Goal: Information Seeking & Learning: Learn about a topic

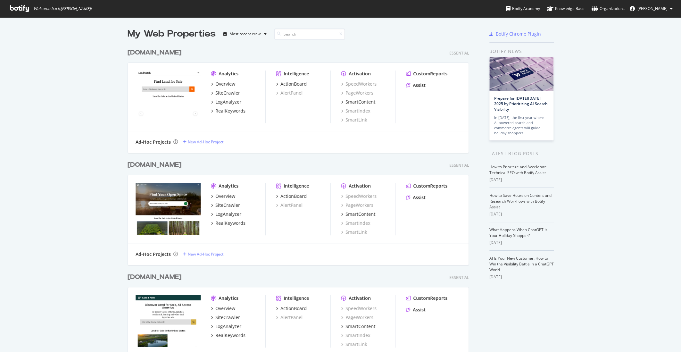
scroll to position [352, 681]
click at [221, 94] on div "SiteCrawler" at bounding box center [227, 93] width 25 height 6
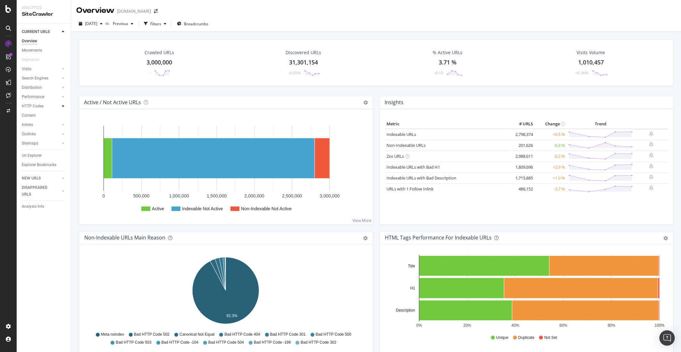
click at [64, 108] on div at bounding box center [63, 106] width 6 height 6
click at [45, 116] on link "Top Charts" at bounding box center [46, 115] width 42 height 7
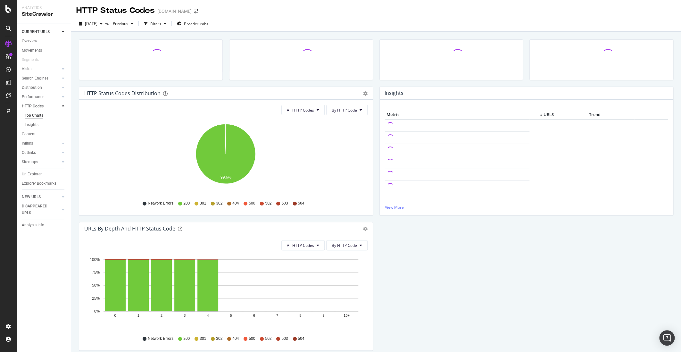
click at [199, 204] on div "301" at bounding box center [201, 203] width 12 height 5
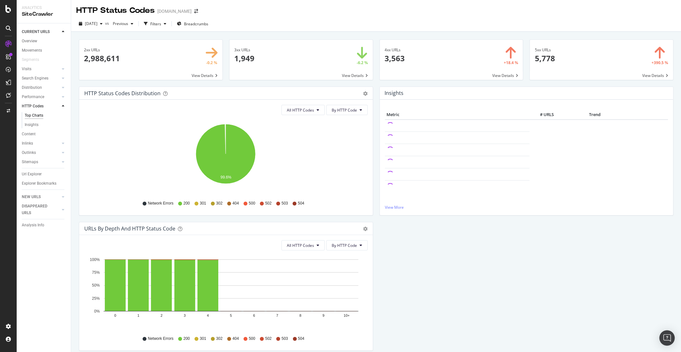
click at [331, 56] on span at bounding box center [300, 60] width 143 height 40
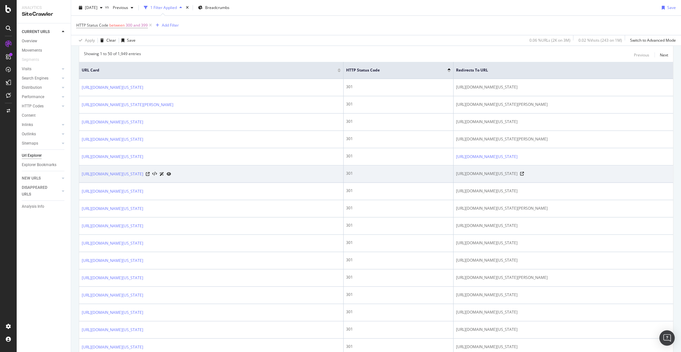
scroll to position [133, 0]
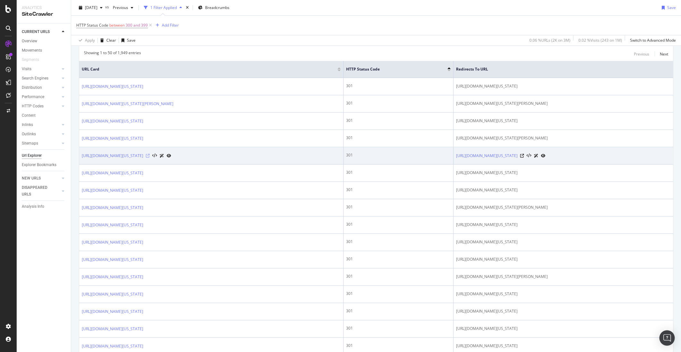
click at [150, 154] on icon at bounding box center [148, 156] width 4 height 4
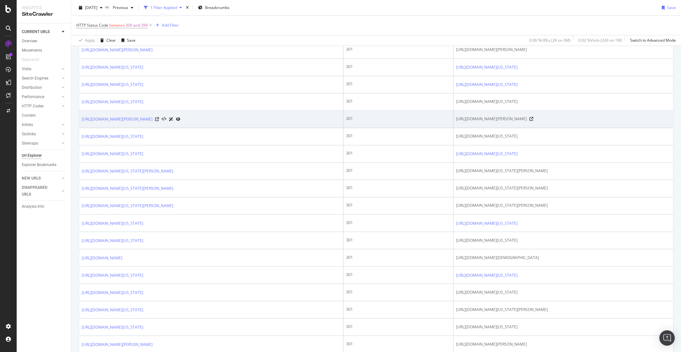
scroll to position [542, 0]
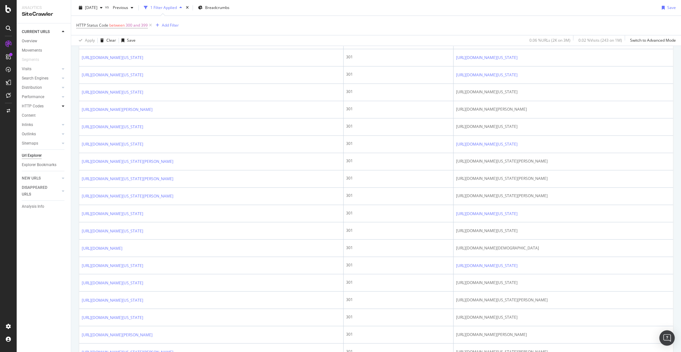
click at [64, 106] on div at bounding box center [63, 106] width 6 height 6
click at [64, 106] on icon at bounding box center [63, 106] width 3 height 4
click at [64, 136] on div at bounding box center [63, 134] width 6 height 6
click at [53, 143] on link "Top Charts" at bounding box center [46, 143] width 42 height 7
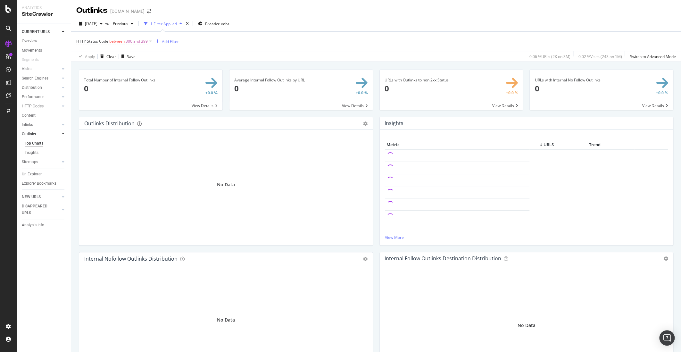
click at [151, 42] on icon at bounding box center [150, 41] width 5 height 6
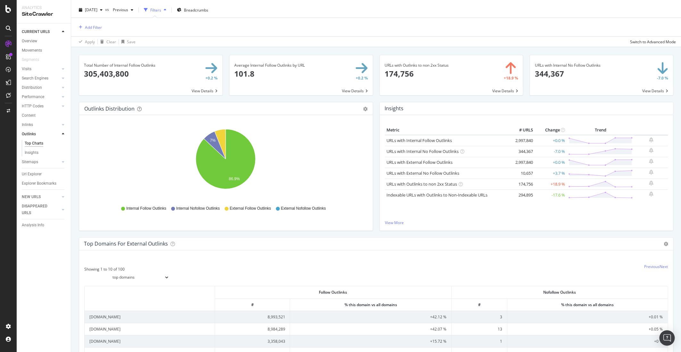
scroll to position [14, 0]
click at [446, 185] on link "URLs with Outlinks to non 2xx Status" at bounding box center [422, 184] width 71 height 6
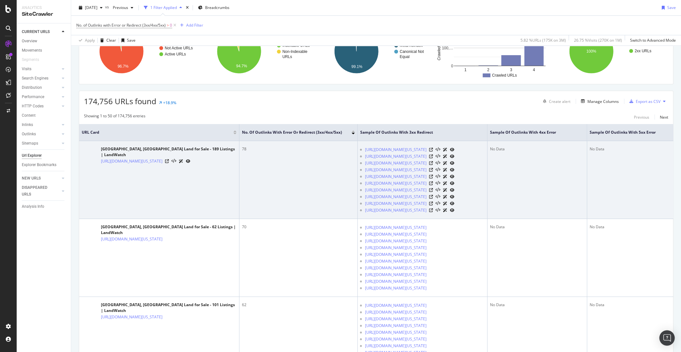
scroll to position [79, 0]
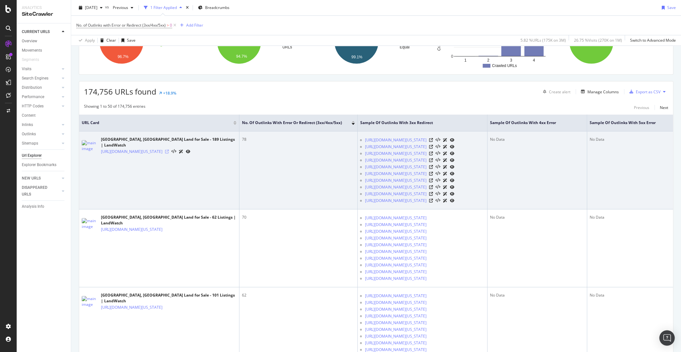
click at [169, 150] on icon at bounding box center [167, 152] width 4 height 4
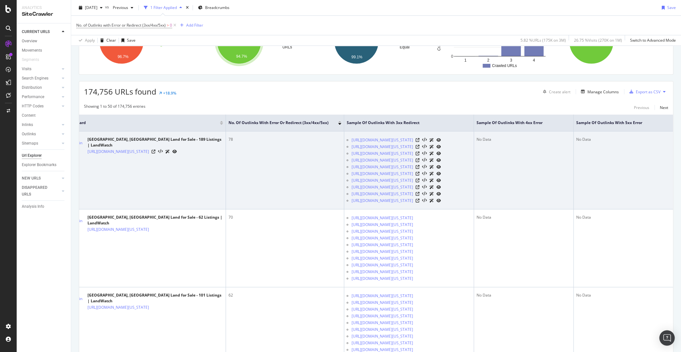
scroll to position [0, 52]
click at [420, 142] on icon at bounding box center [418, 140] width 4 height 4
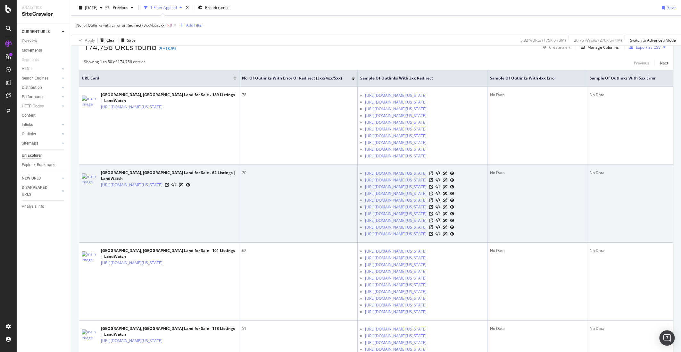
scroll to position [125, 0]
click at [169, 186] on icon at bounding box center [167, 184] width 4 height 4
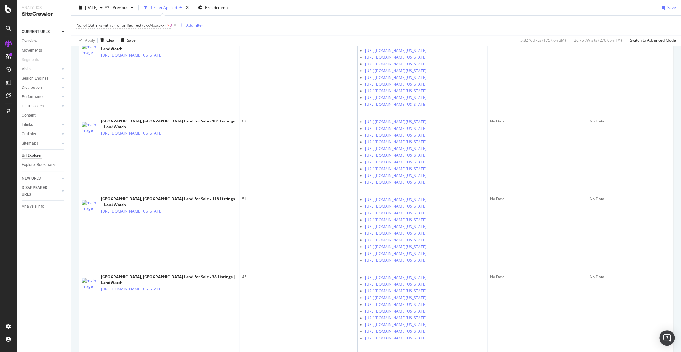
scroll to position [0, 0]
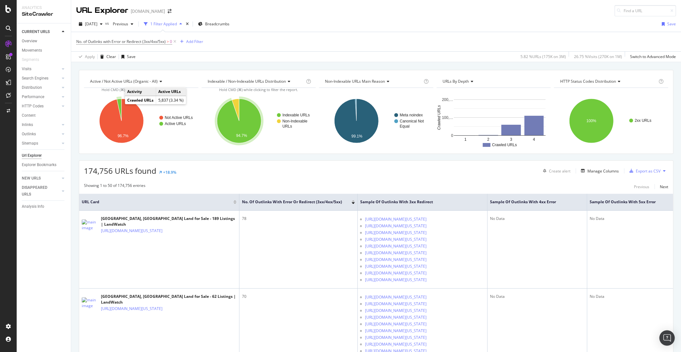
click at [121, 103] on icon "A chart." at bounding box center [119, 110] width 4 height 22
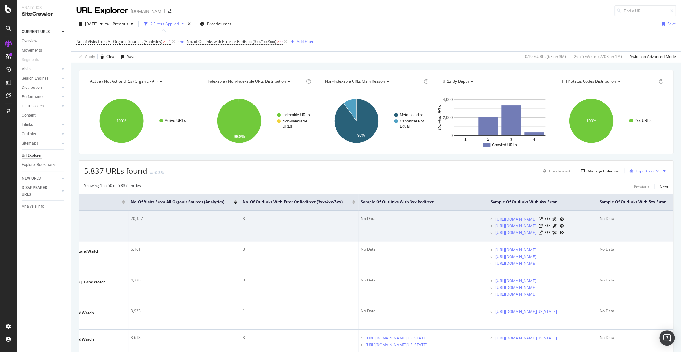
scroll to position [0, 114]
click at [539, 218] on icon at bounding box center [538, 219] width 4 height 4
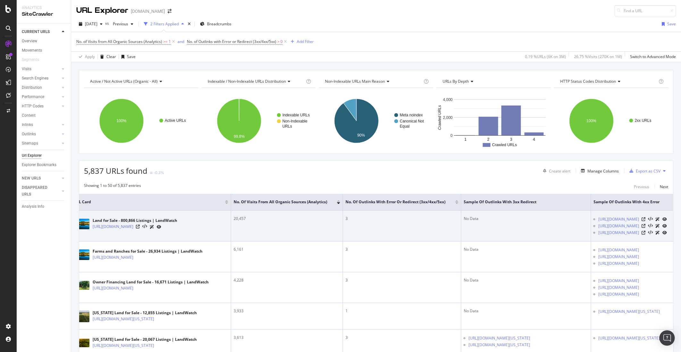
scroll to position [0, 0]
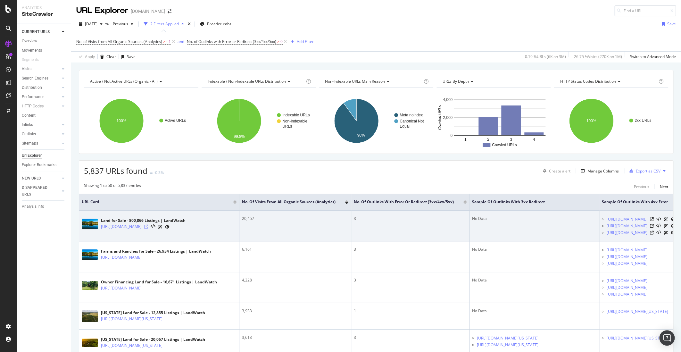
click at [168, 227] on div at bounding box center [156, 226] width 25 height 7
click at [148, 227] on icon at bounding box center [146, 227] width 4 height 4
click at [148, 225] on icon at bounding box center [146, 227] width 4 height 4
click at [142, 228] on link "[URL][DOMAIN_NAME]" at bounding box center [121, 226] width 41 height 6
click at [647, 233] on link "[URL][DOMAIN_NAME]" at bounding box center [627, 232] width 41 height 6
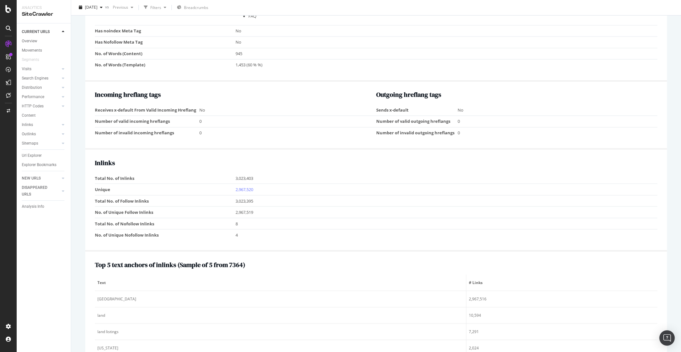
scroll to position [778, 0]
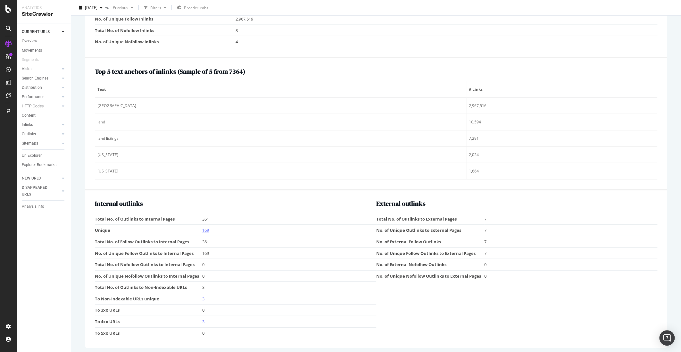
click at [205, 229] on link "169" at bounding box center [205, 230] width 7 height 6
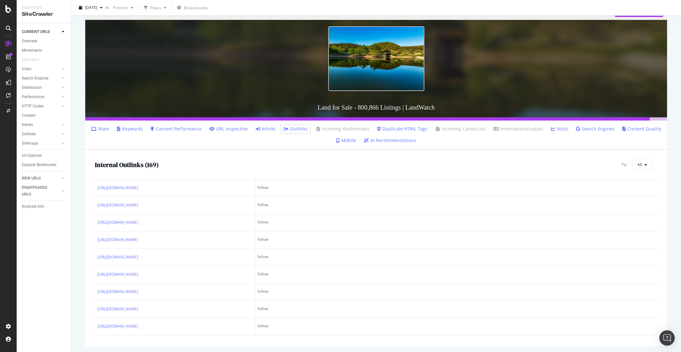
scroll to position [2737, 0]
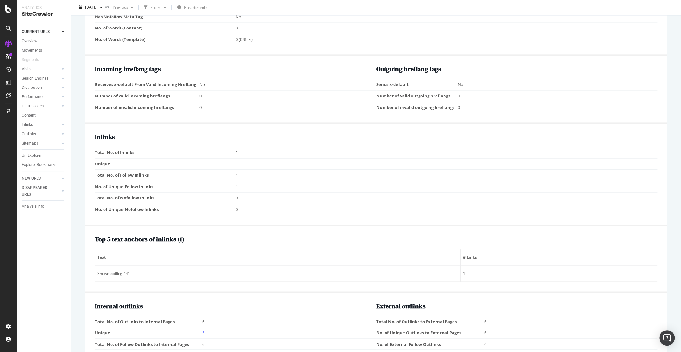
scroll to position [477, 0]
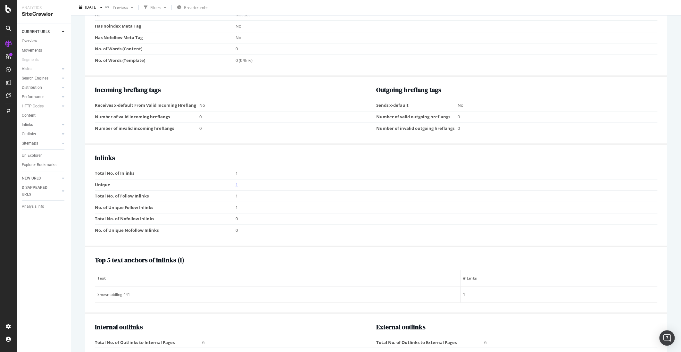
click at [237, 183] on link "1" at bounding box center [237, 185] width 2 height 6
